Goal: Task Accomplishment & Management: Complete application form

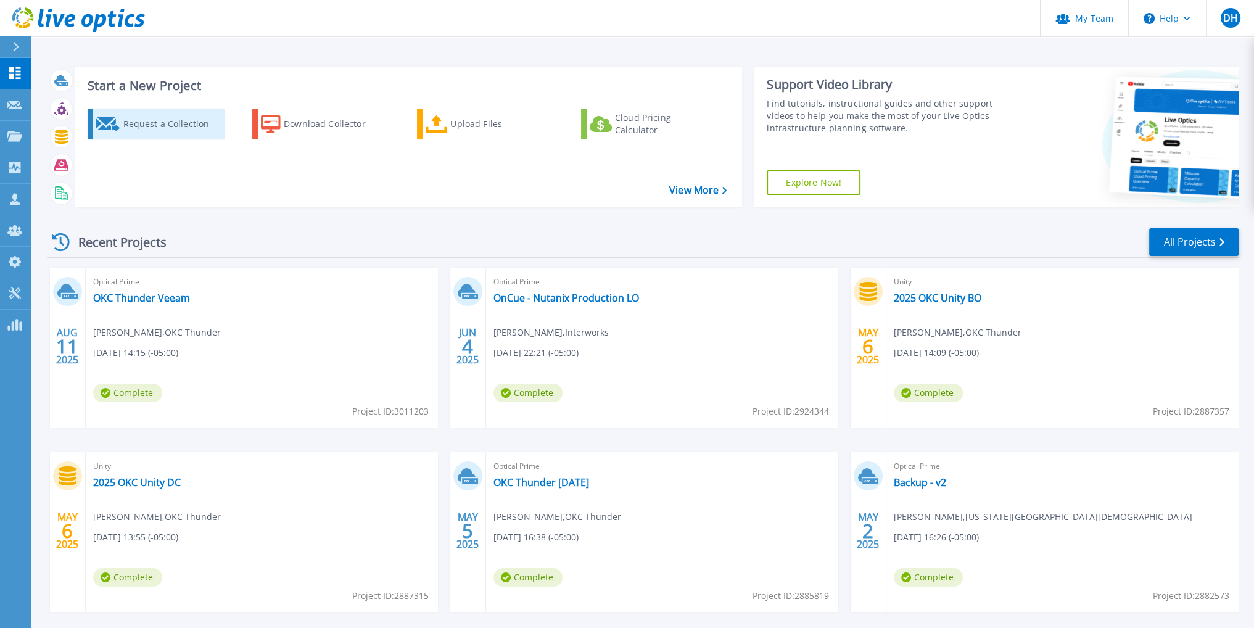
click at [176, 124] on div "Request a Collection" at bounding box center [172, 124] width 99 height 25
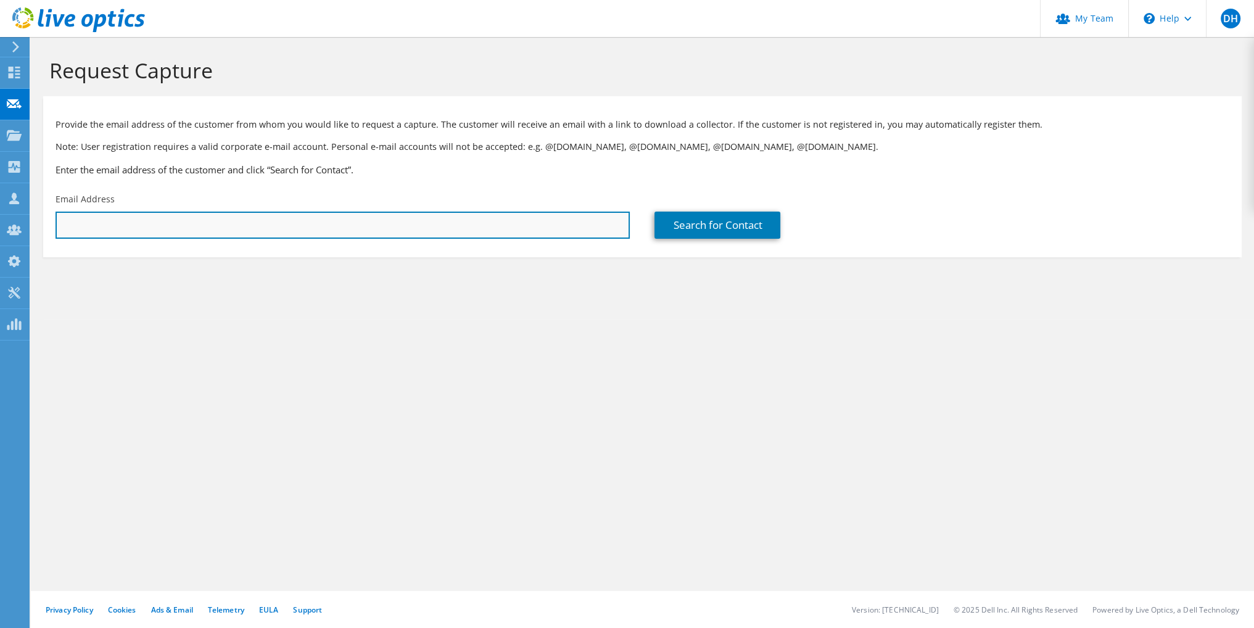
click at [289, 217] on input "text" at bounding box center [343, 225] width 574 height 27
type input "chrisr@wgm.us"
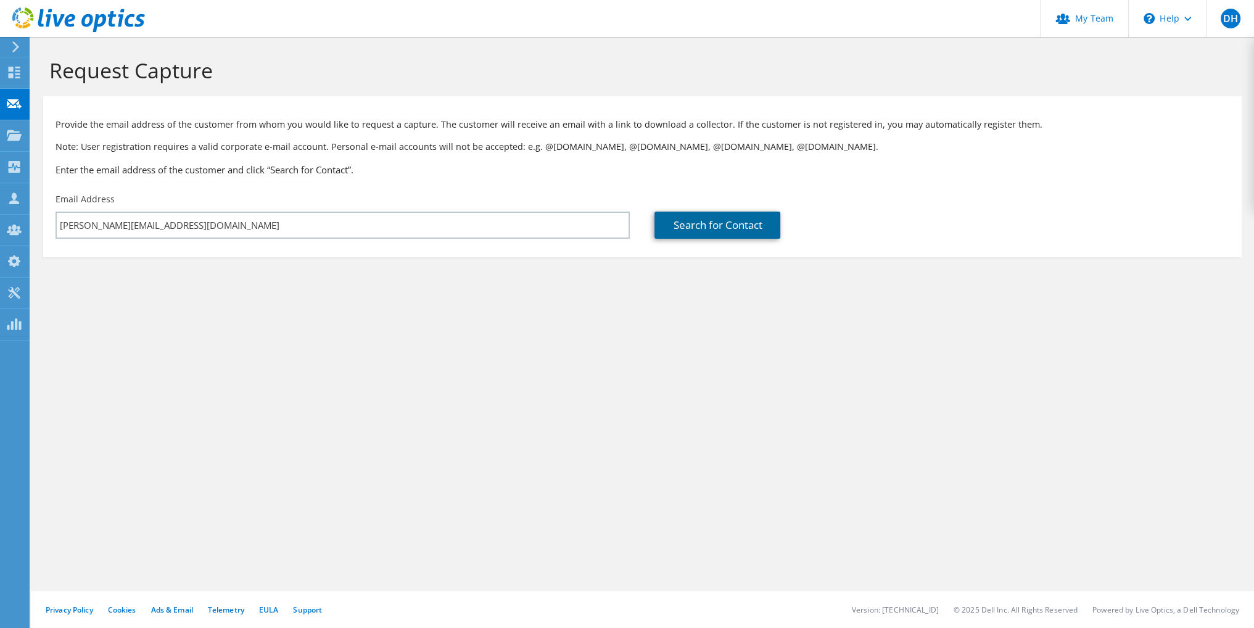
click at [742, 225] on link "Search for Contact" at bounding box center [717, 225] width 126 height 27
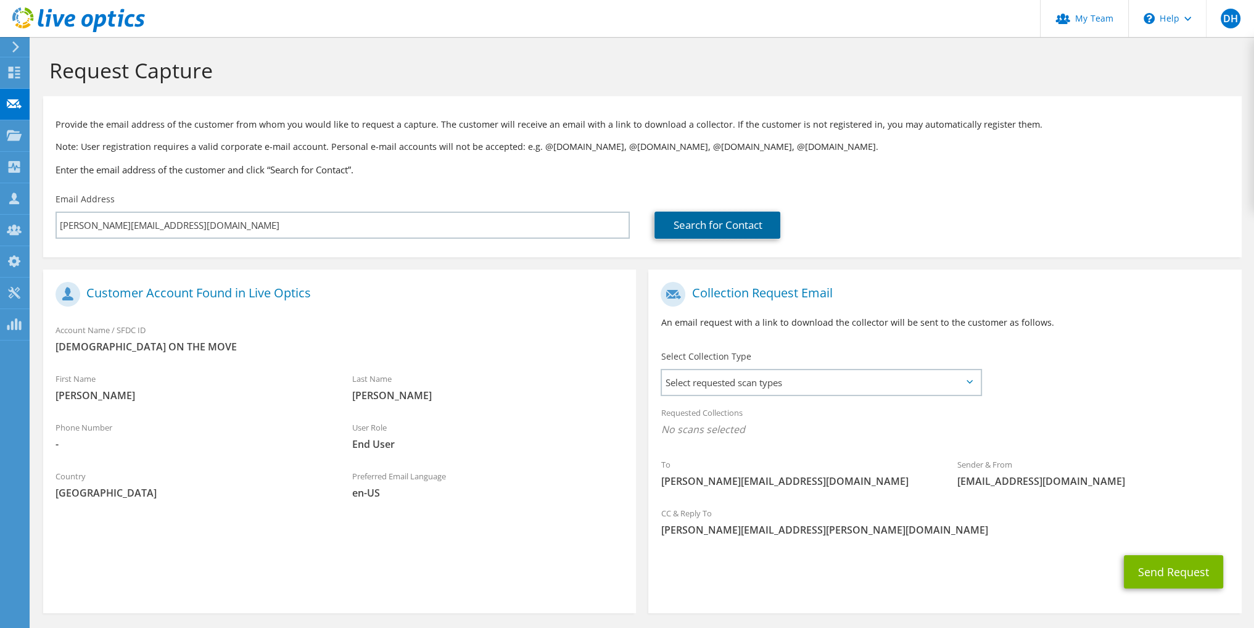
scroll to position [47, 0]
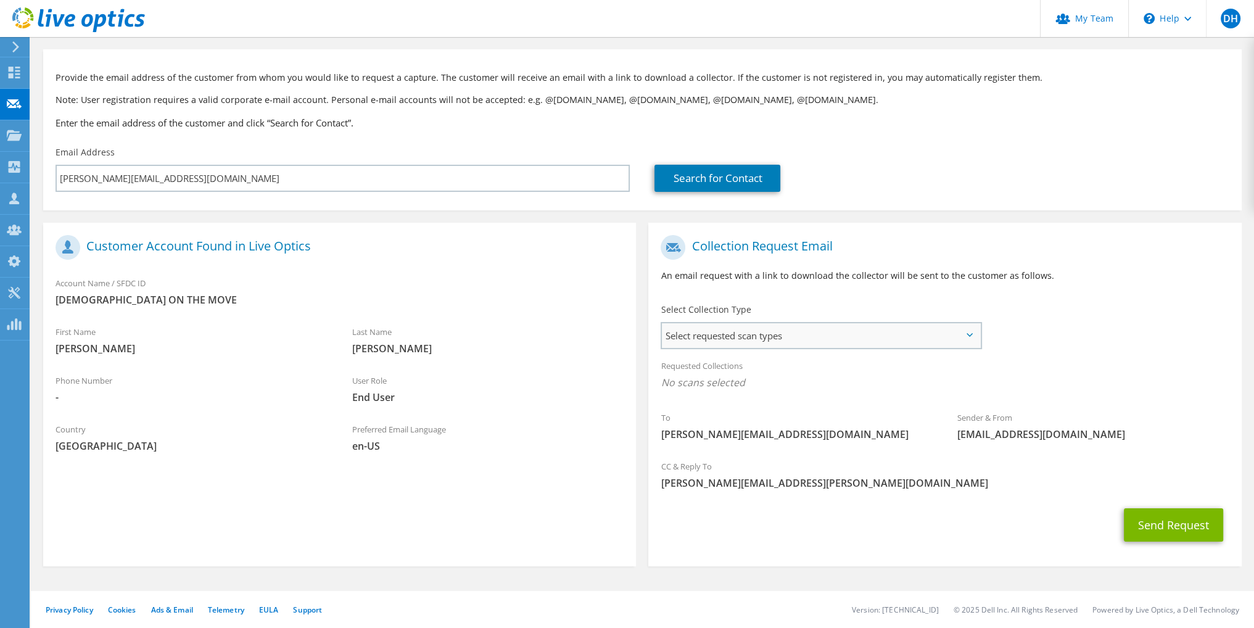
click at [853, 335] on span "Select requested scan types" at bounding box center [821, 335] width 318 height 25
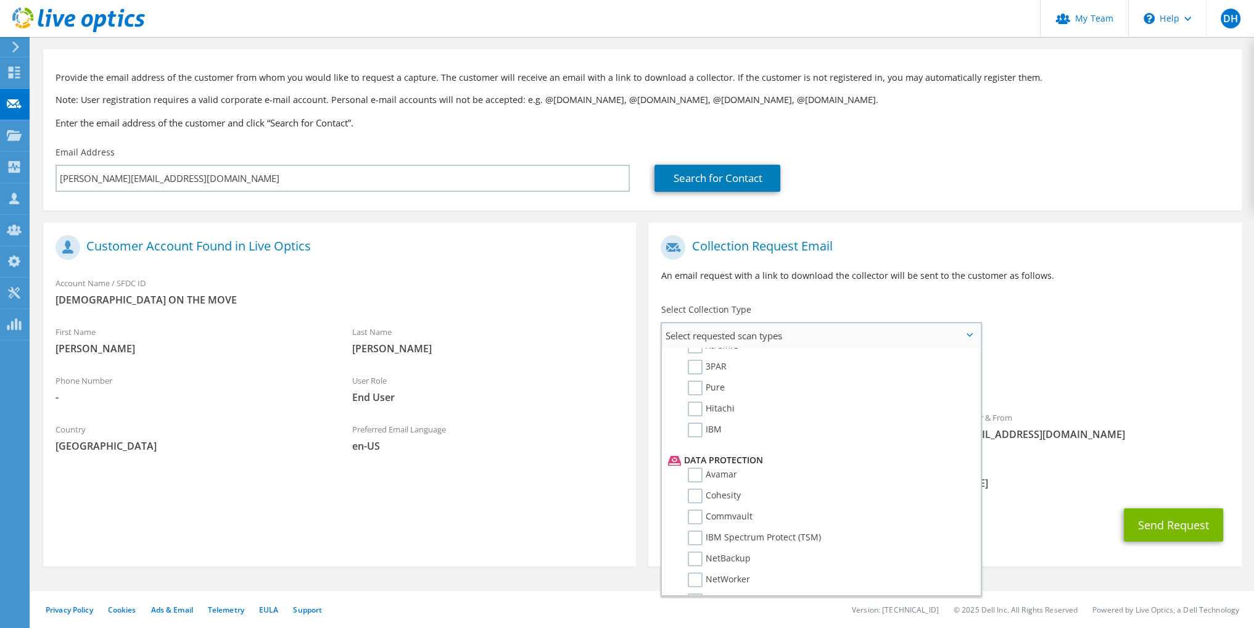
scroll to position [570, 0]
click at [695, 584] on label "Dossier" at bounding box center [712, 591] width 49 height 15
click at [0, 0] on input "Dossier" at bounding box center [0, 0] width 0 height 0
